Goal: Task Accomplishment & Management: Manage account settings

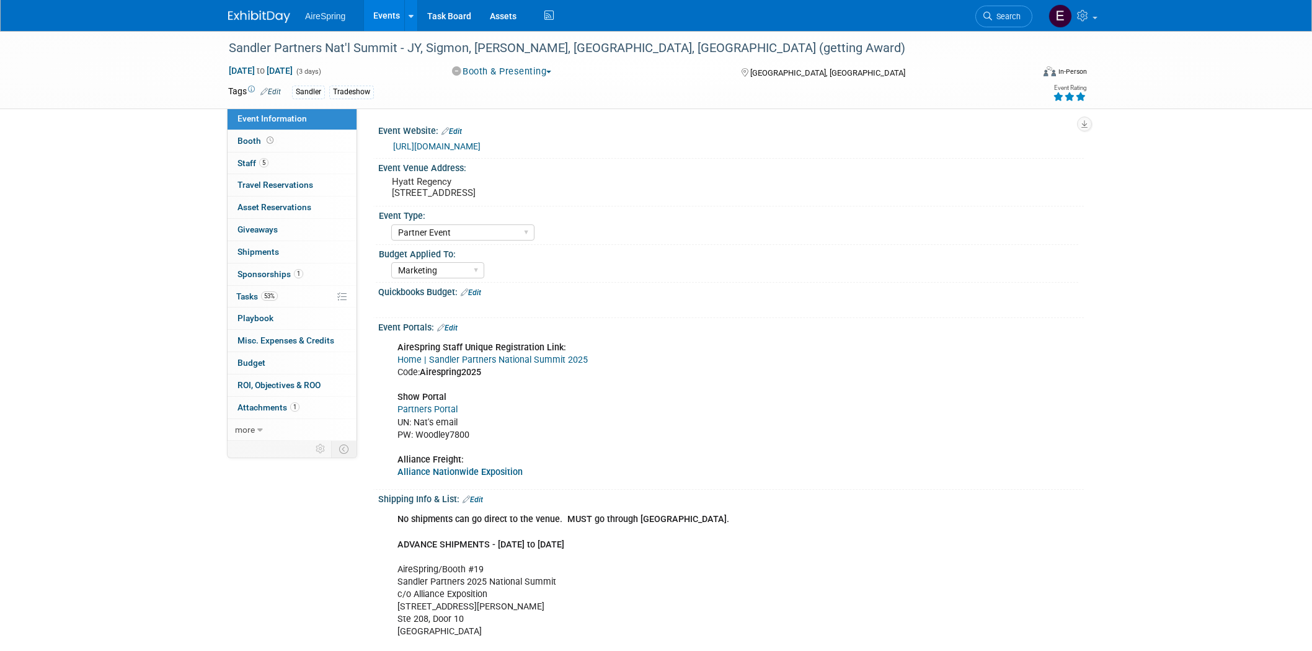
select select "Partner Event"
select select "Marketing"
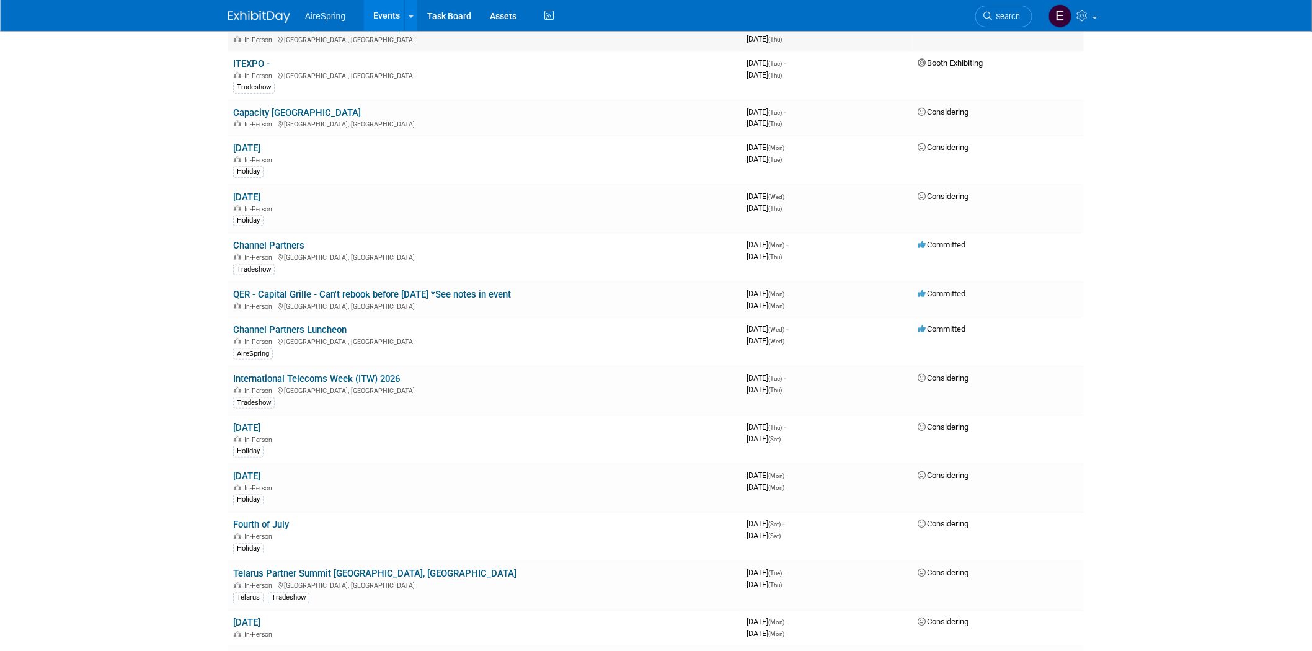
scroll to position [2410, 0]
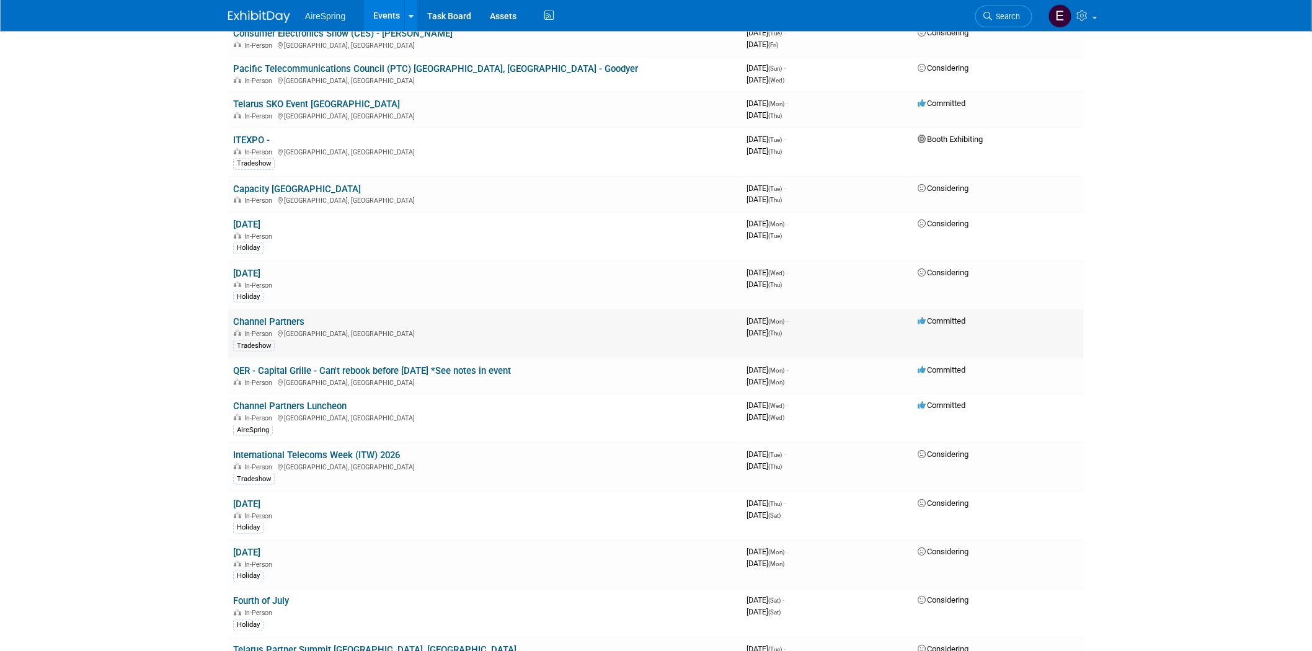
click at [262, 316] on link "Channel Partners" at bounding box center [268, 321] width 71 height 11
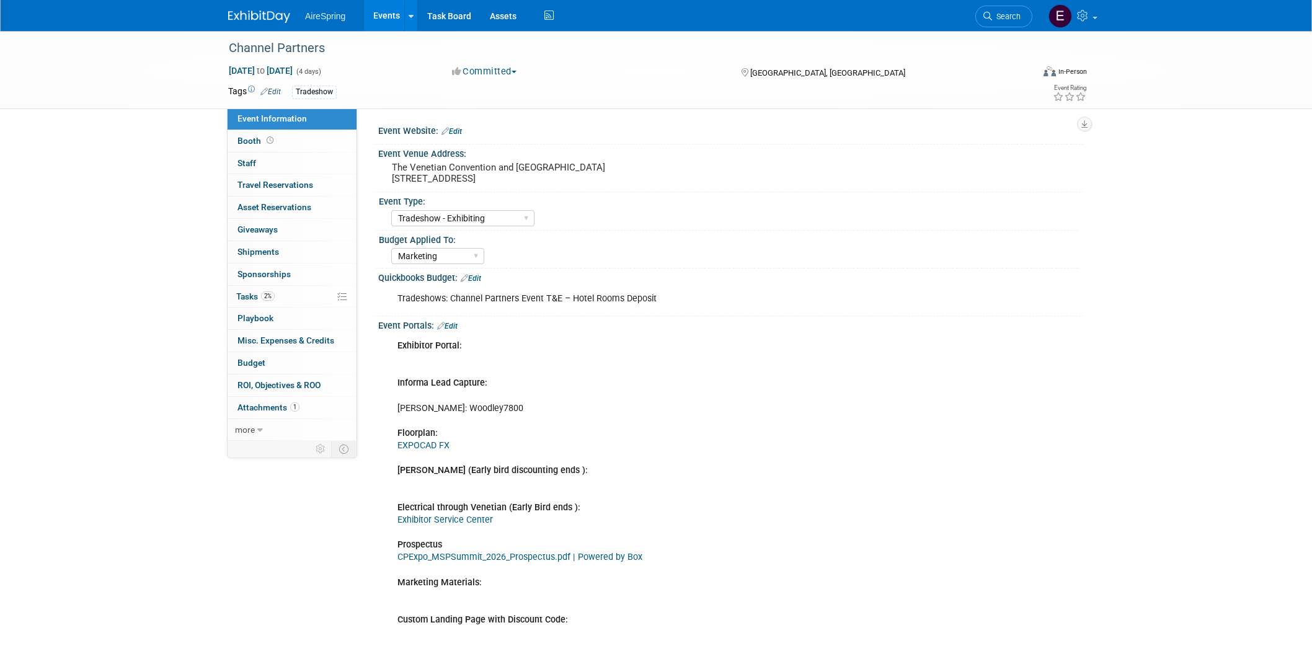
select select "Tradeshow - Exhibiting"
select select "Marketing"
click at [258, 410] on span "Attachments 1" at bounding box center [268, 407] width 62 height 10
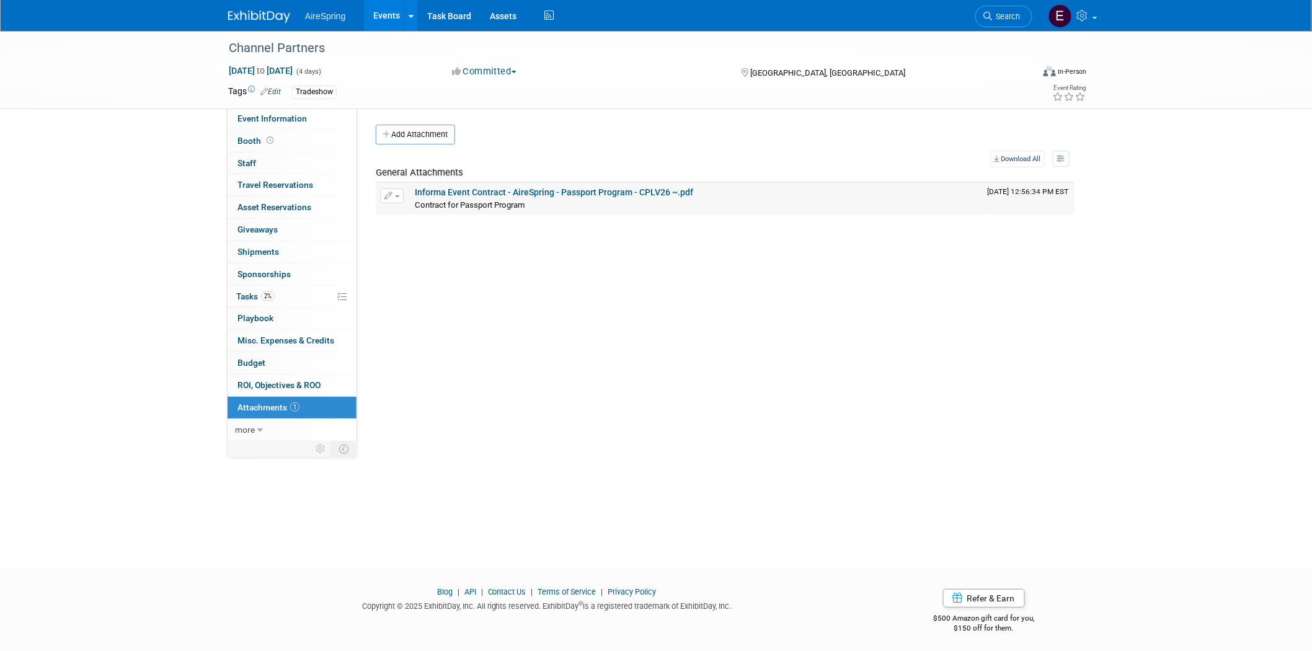
click at [479, 193] on link "Informa Event Contract - AireSpring - Passport Program - CPLV26 ~.pdf" at bounding box center [554, 192] width 278 height 10
drag, startPoint x: 257, startPoint y: 120, endPoint x: 259, endPoint y: 132, distance: 12.6
click at [257, 119] on span "Event Information" at bounding box center [271, 118] width 69 height 10
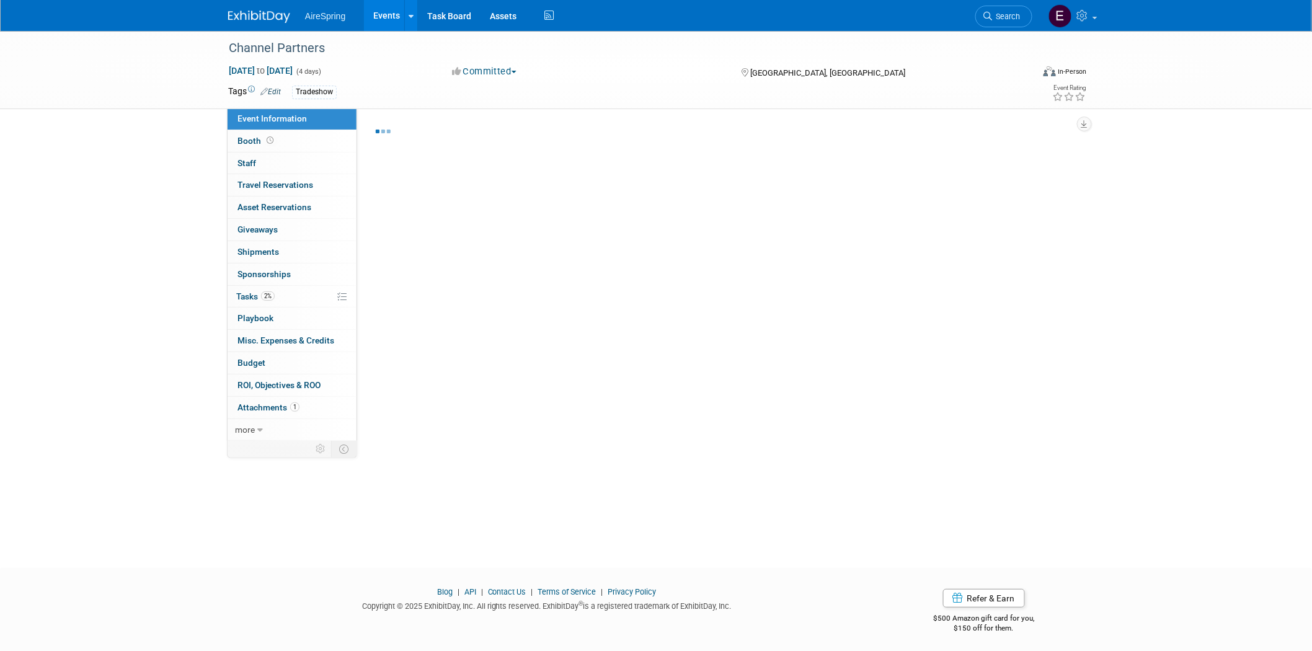
select select "Tradeshow - Exhibiting"
select select "Marketing"
